Goal: Task Accomplishment & Management: Manage account settings

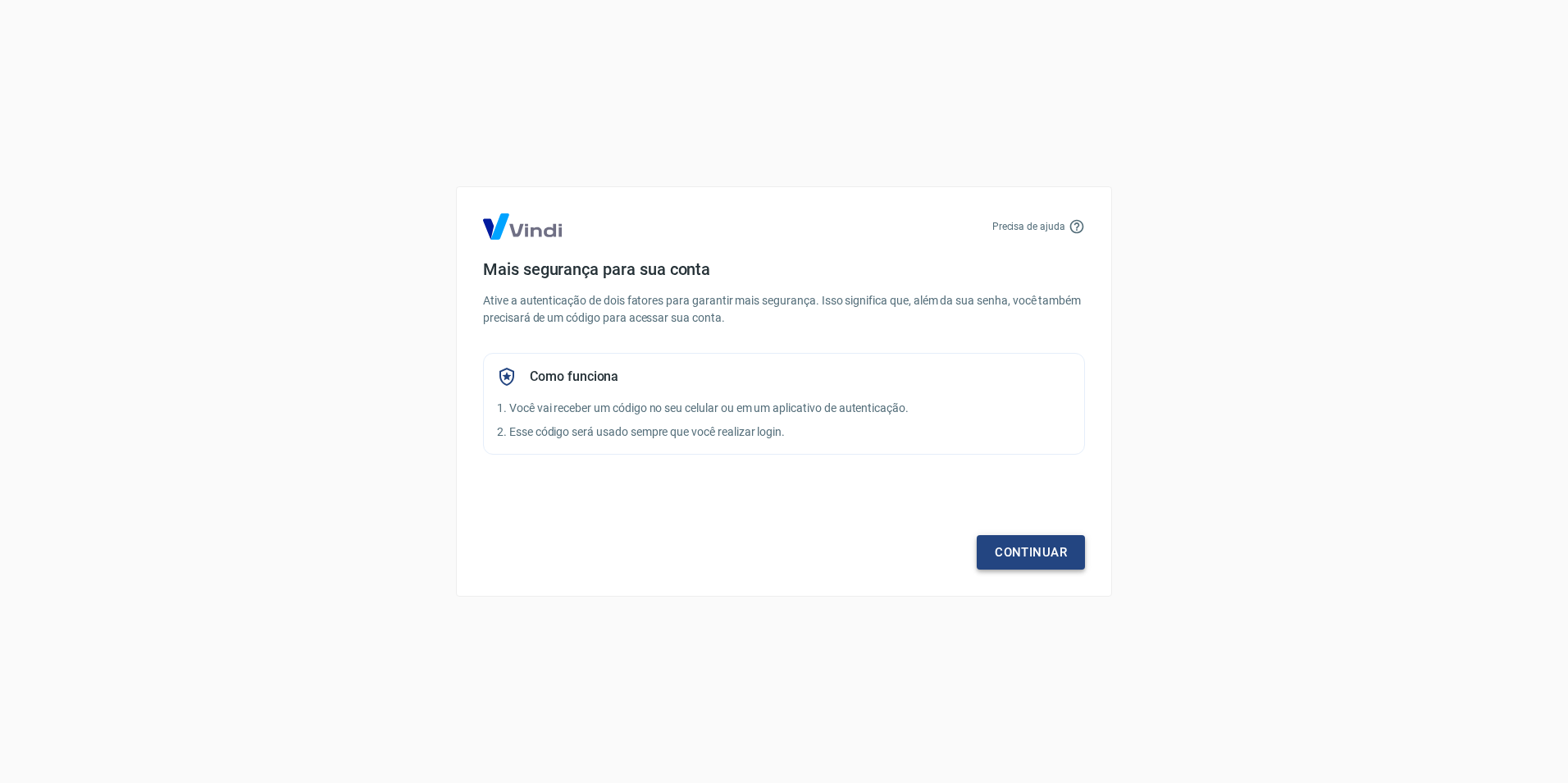
click at [1036, 560] on link "Continuar" at bounding box center [1031, 552] width 108 height 35
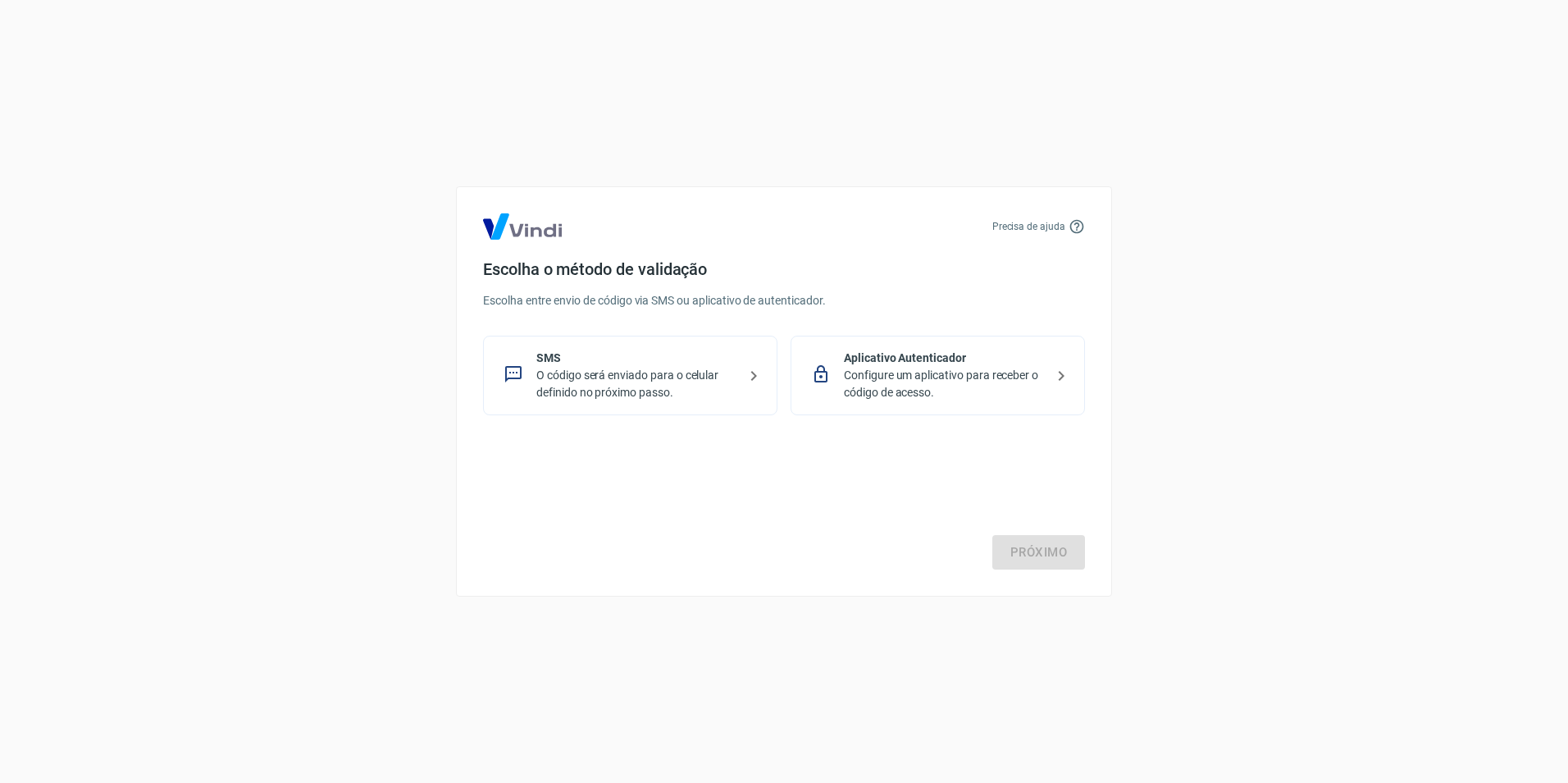
click at [679, 380] on p "O código será enviado para o celular definido no próximo passo." at bounding box center [637, 384] width 201 height 35
click at [1071, 544] on link "Próximo" at bounding box center [1039, 552] width 92 height 35
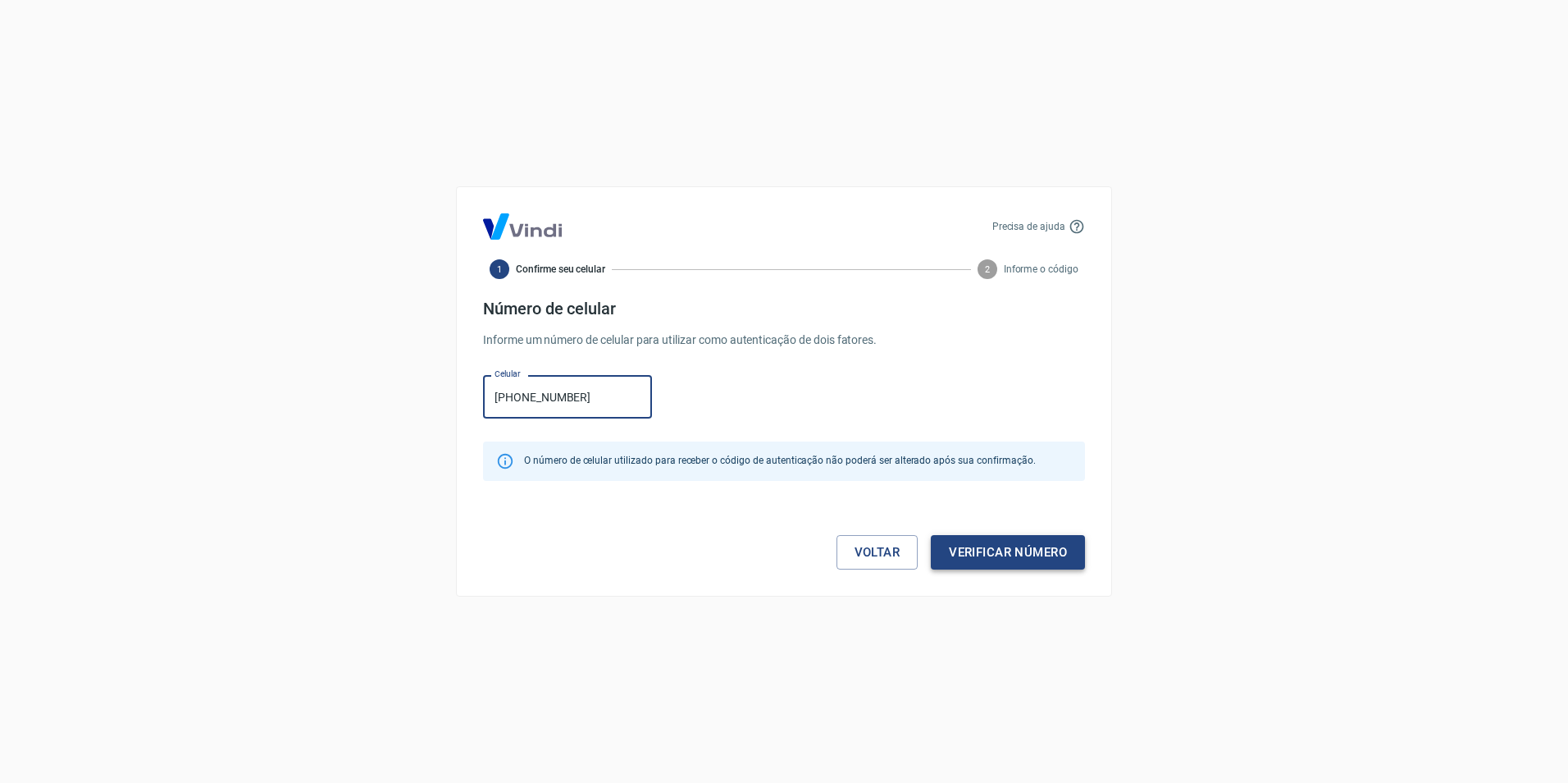
type input "(51) 98650-0350"
click at [1017, 550] on button "Verificar número" at bounding box center [1008, 552] width 155 height 35
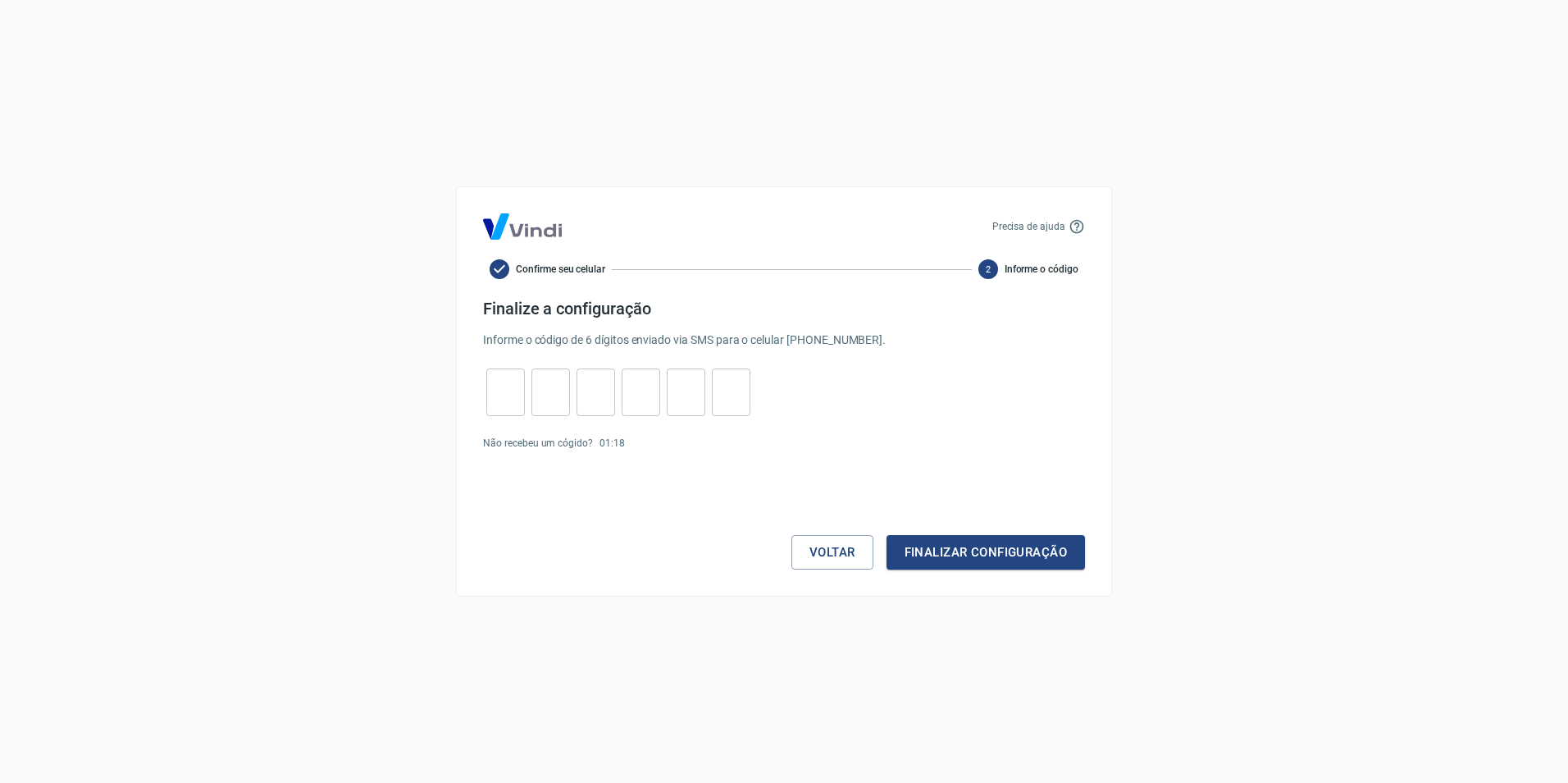
click at [516, 400] on input "tel" at bounding box center [505, 393] width 38 height 36
type input "9"
type input "4"
type input "8"
type input "3"
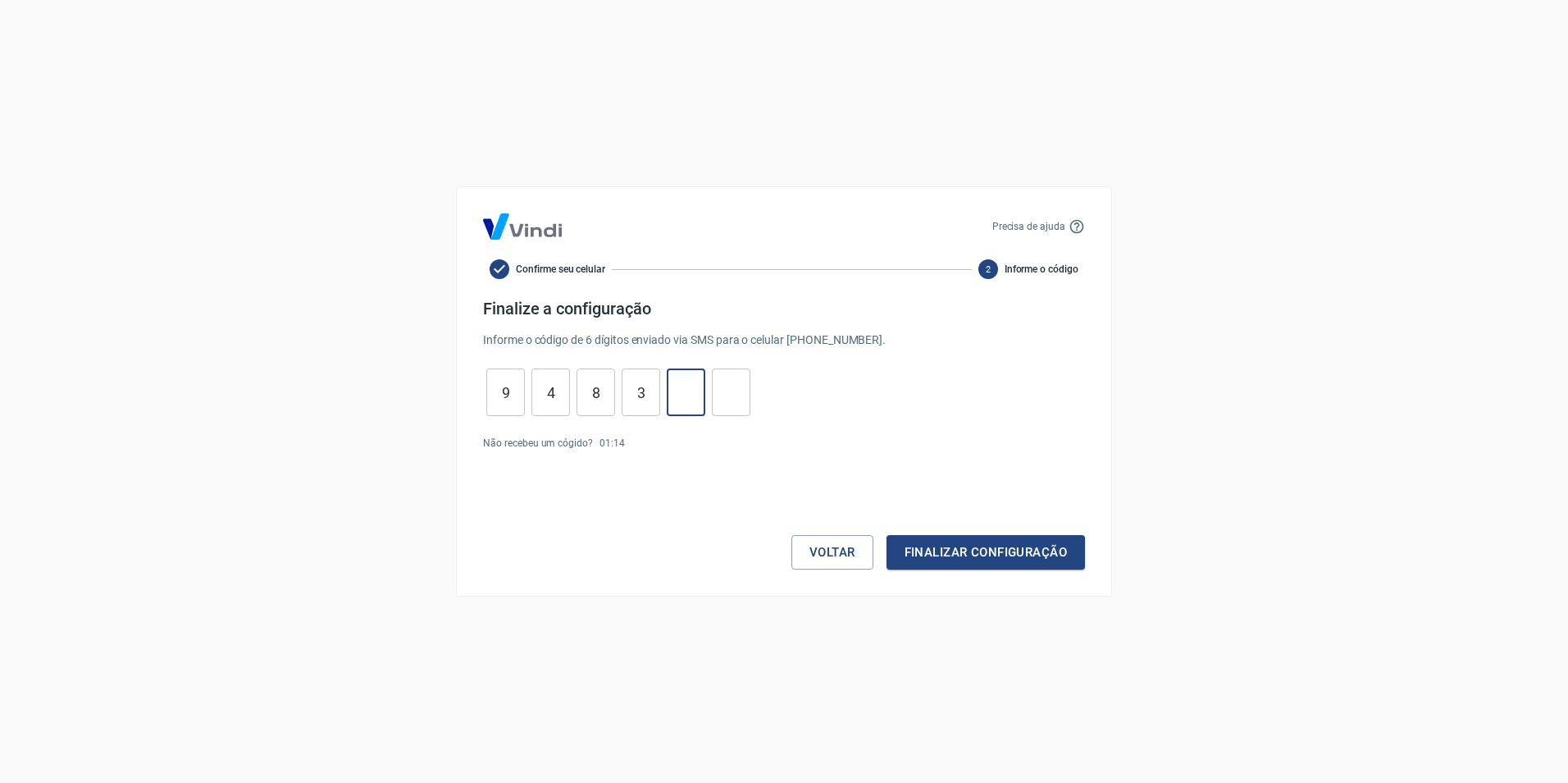
type input "5"
type input "4"
click at [956, 564] on button "Finalizar configuração" at bounding box center [985, 552] width 198 height 35
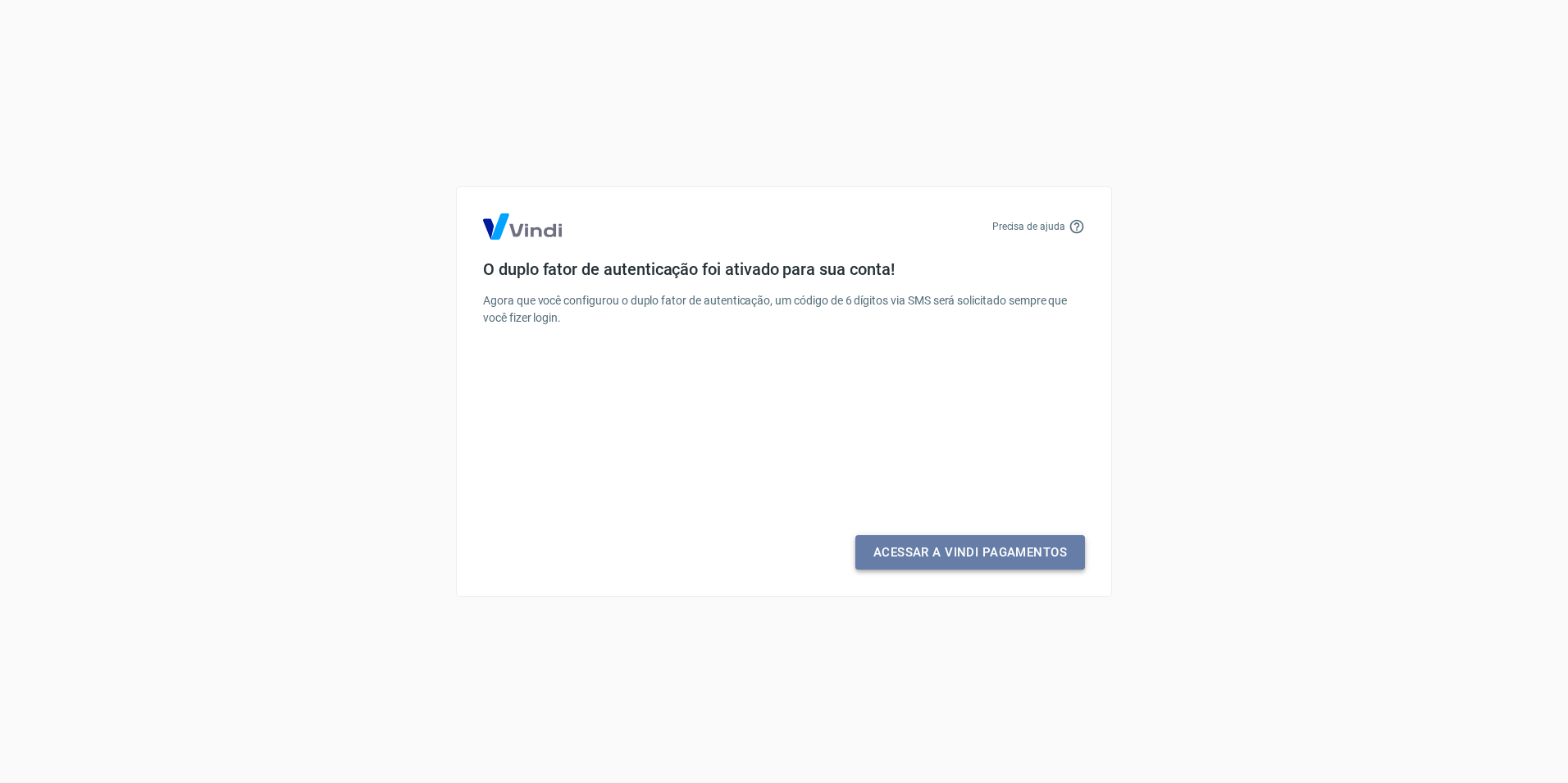
click at [942, 550] on link "Acessar a Vindi Pagamentos" at bounding box center [970, 552] width 230 height 35
